Goal: Task Accomplishment & Management: Complete application form

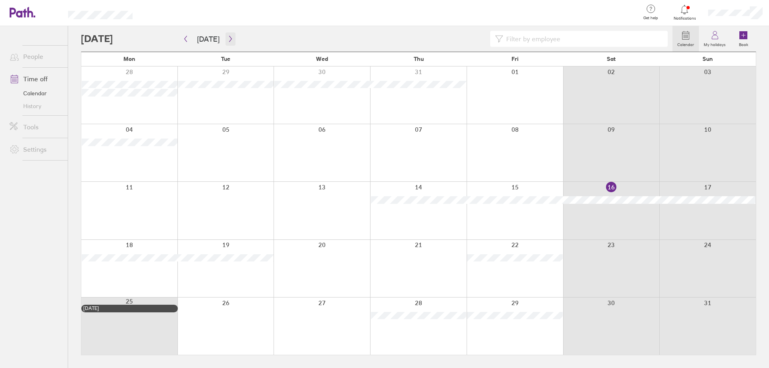
click at [228, 39] on icon "button" at bounding box center [230, 39] width 6 height 6
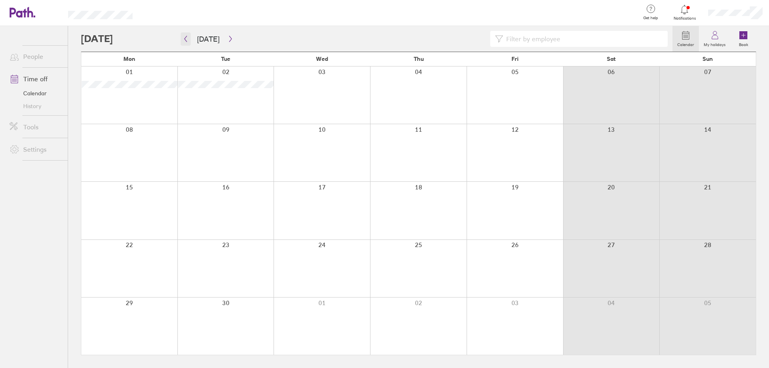
click at [185, 39] on icon "button" at bounding box center [186, 39] width 6 height 6
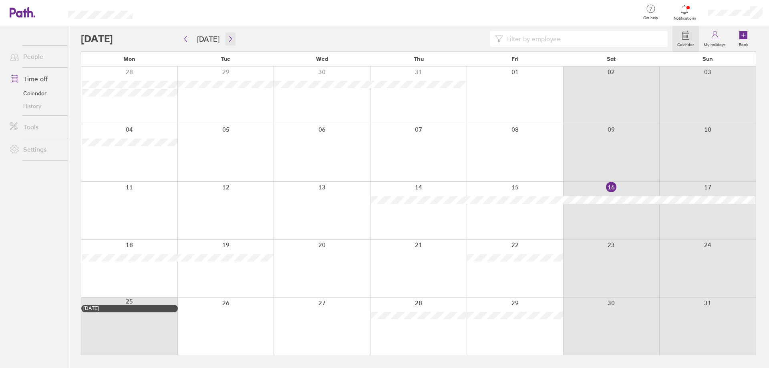
click at [227, 38] on icon "button" at bounding box center [230, 39] width 6 height 6
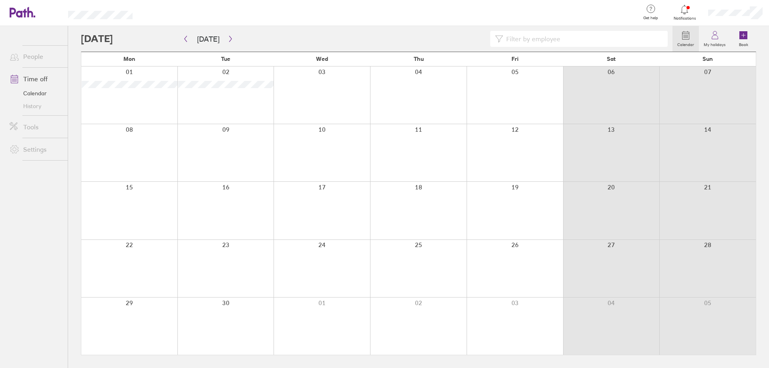
click at [508, 274] on div at bounding box center [514, 268] width 96 height 57
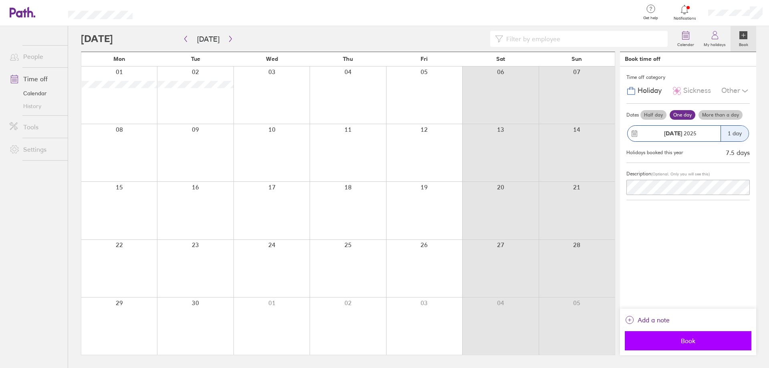
click at [679, 340] on span "Book" at bounding box center [687, 340] width 115 height 7
